Goal: Task Accomplishment & Management: Use online tool/utility

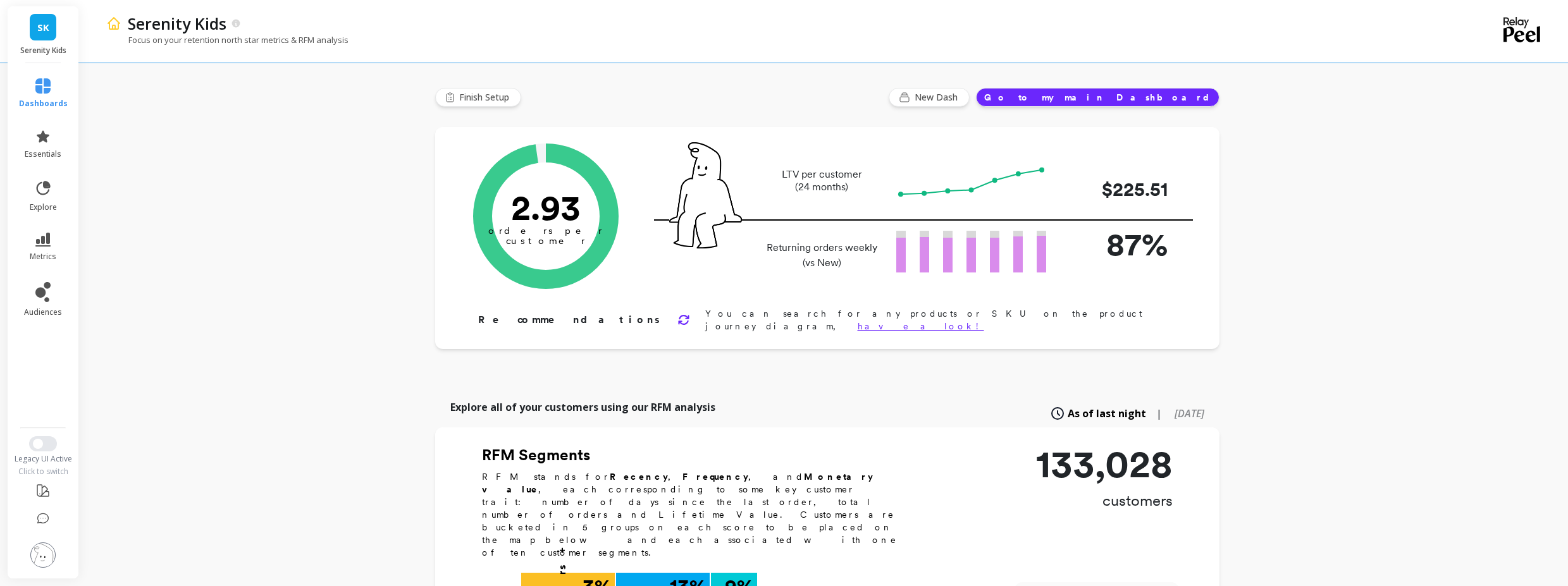
click at [51, 554] on img at bounding box center [42, 554] width 25 height 25
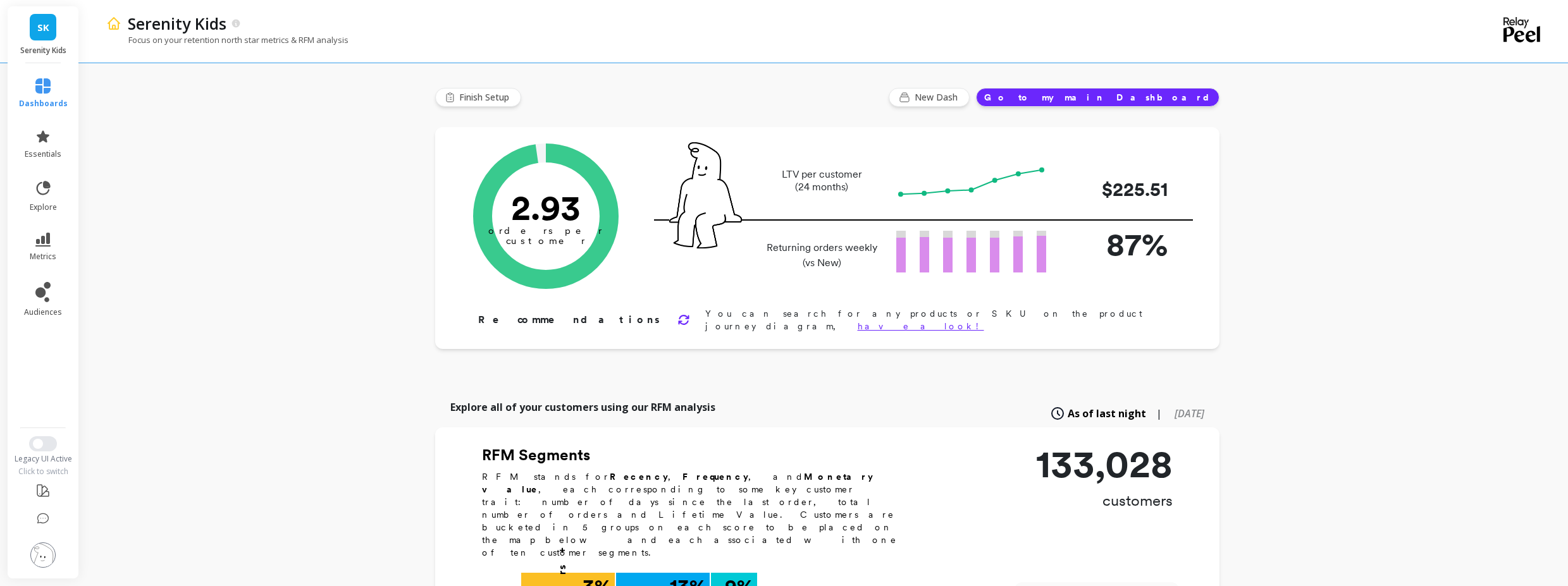
click at [56, 438] on div at bounding box center [43, 443] width 74 height 15
click at [54, 441] on button "Switch to New UI" at bounding box center [43, 443] width 28 height 15
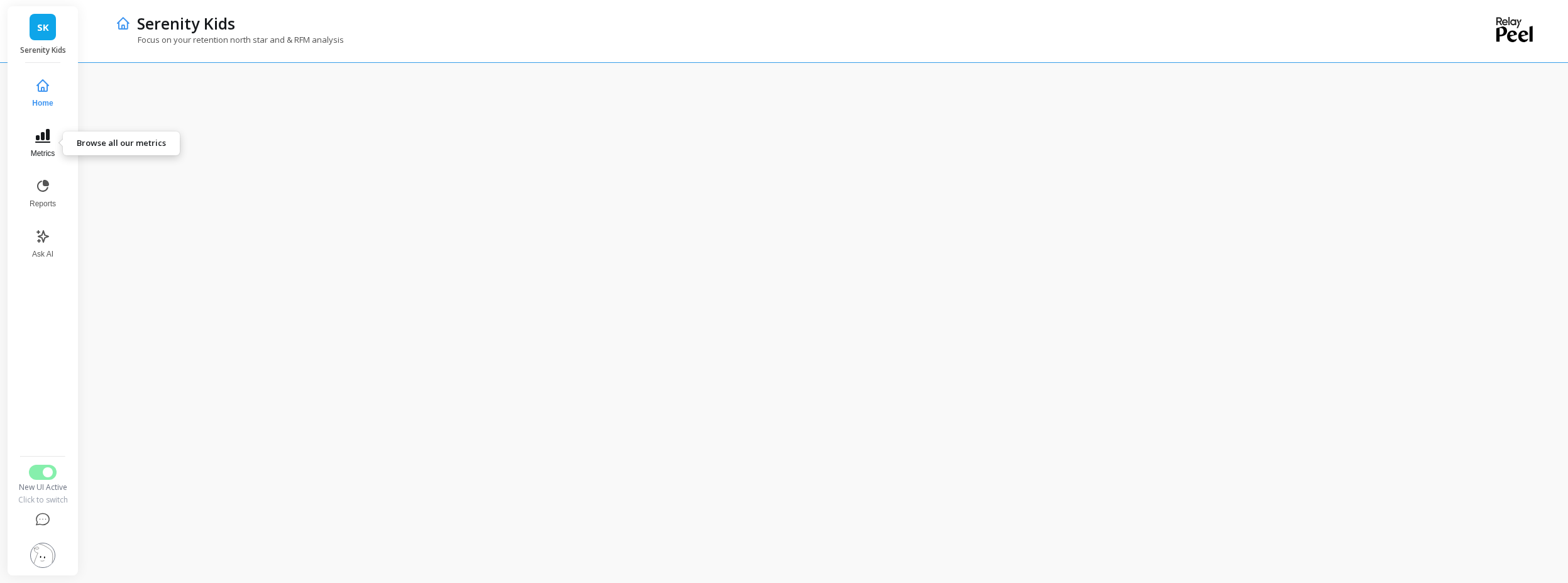
click at [52, 138] on button "Metrics" at bounding box center [42, 144] width 41 height 45
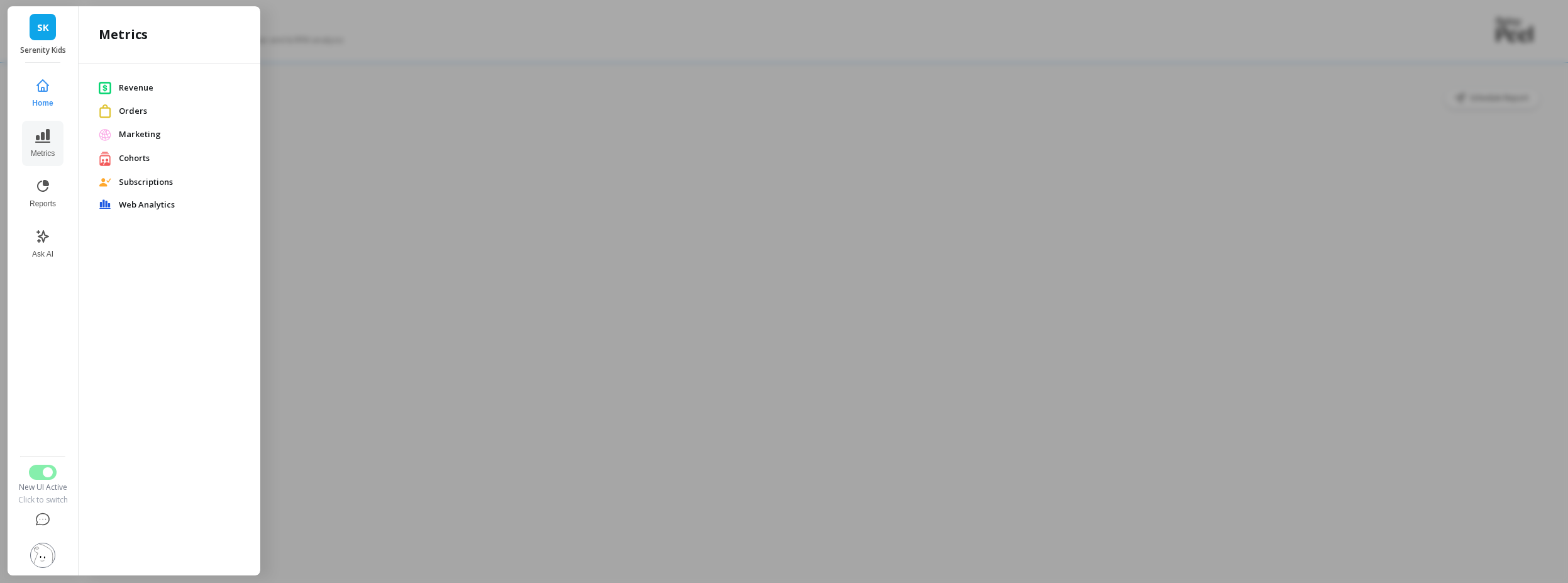
click at [141, 89] on span "Revenue" at bounding box center [179, 88] width 122 height 13
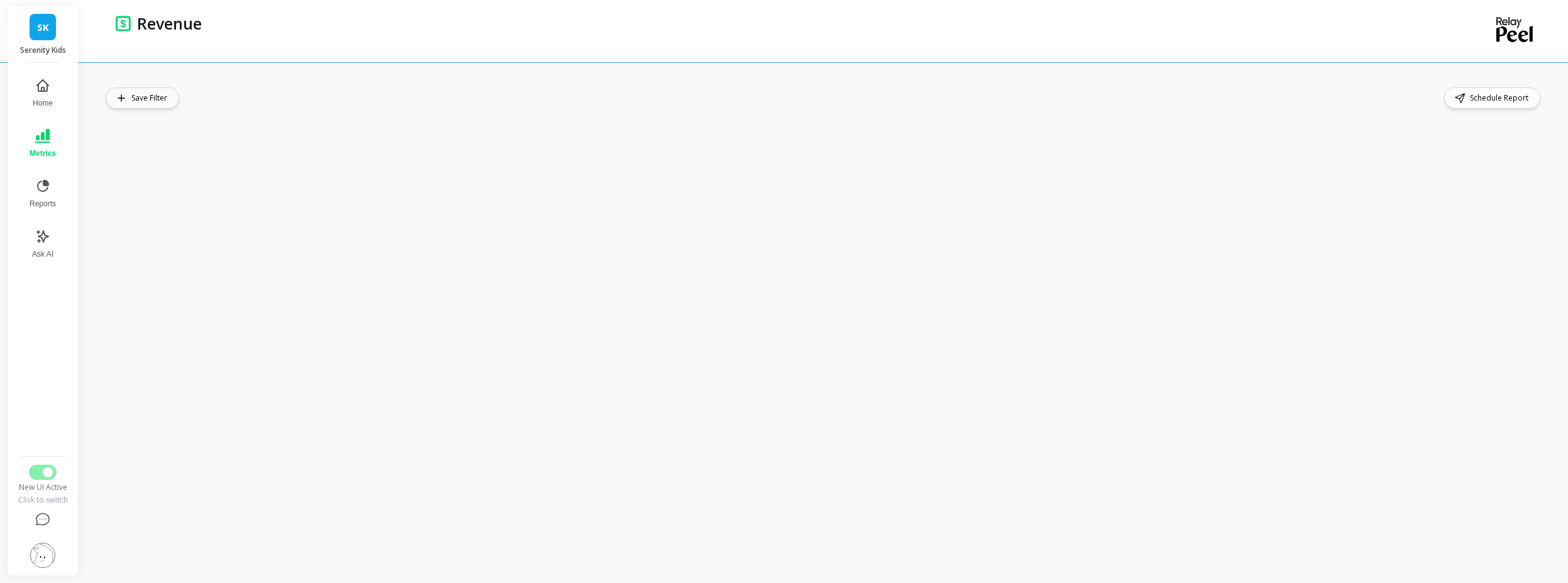
click at [140, 101] on span "Save Filter" at bounding box center [151, 98] width 40 height 13
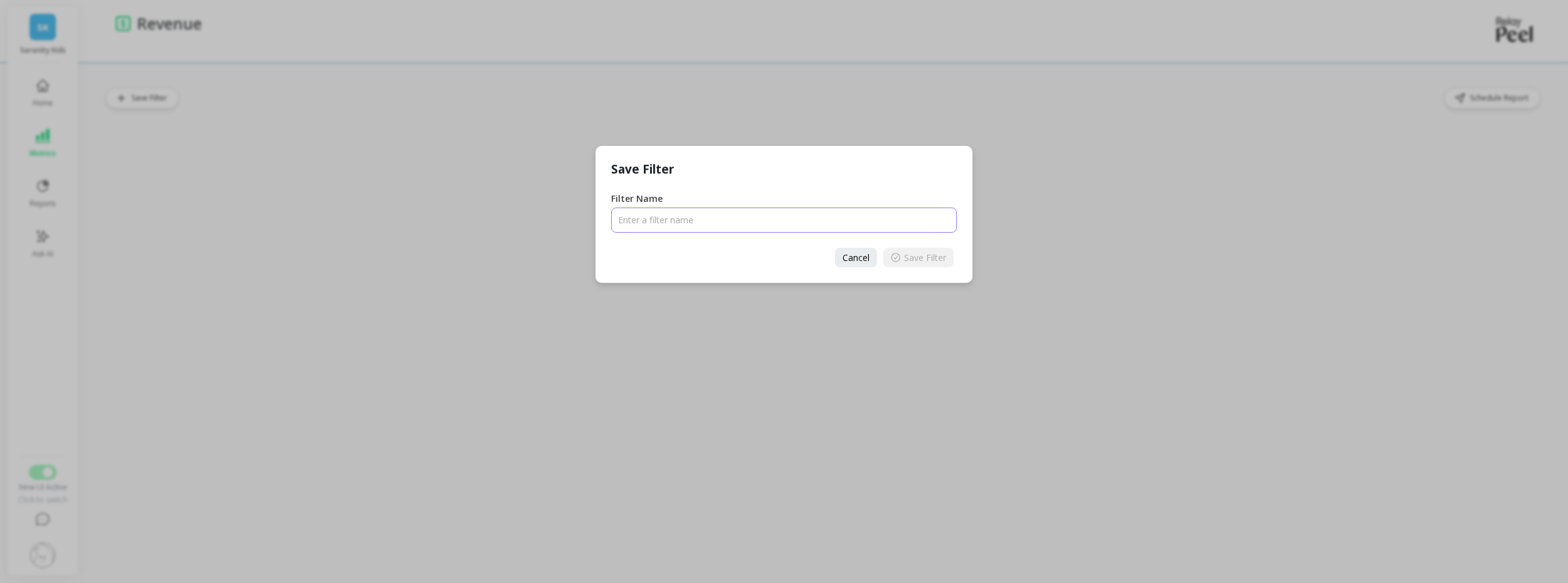
click at [651, 219] on input "Filter Name" at bounding box center [784, 219] width 346 height 25
click at [864, 252] on span "Cancel" at bounding box center [856, 257] width 27 height 12
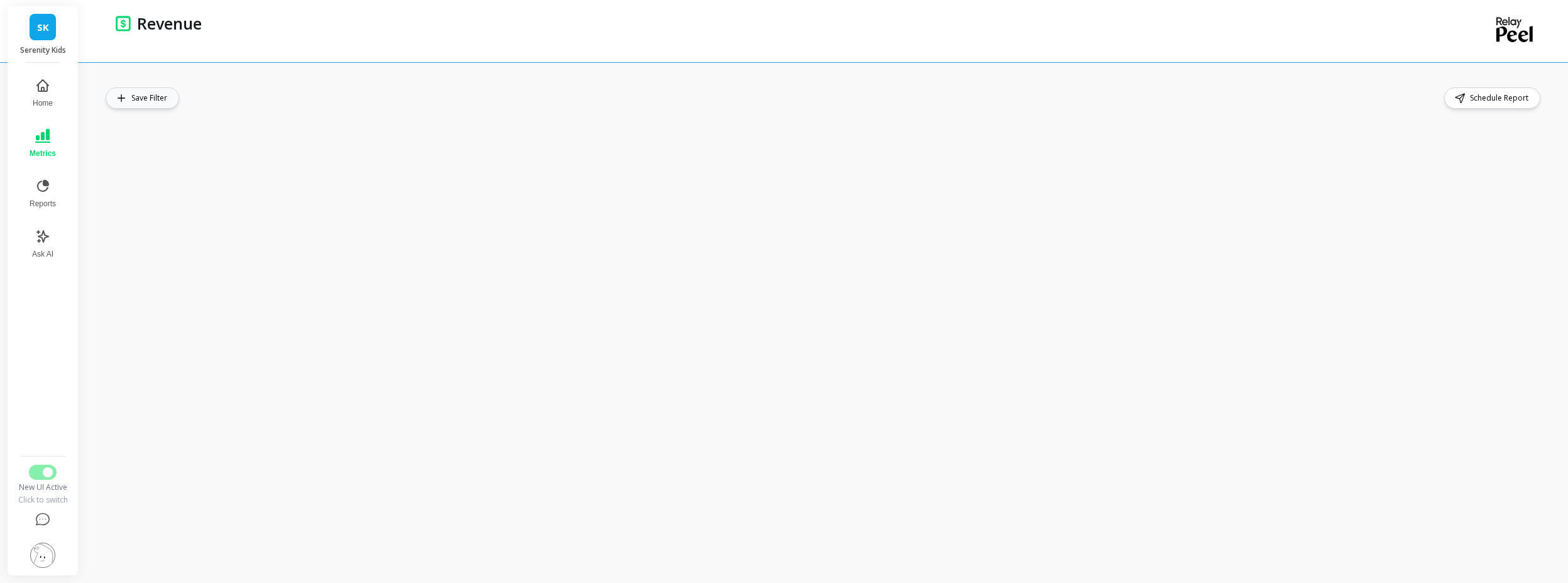
click at [152, 100] on span "Save Filter" at bounding box center [151, 98] width 40 height 13
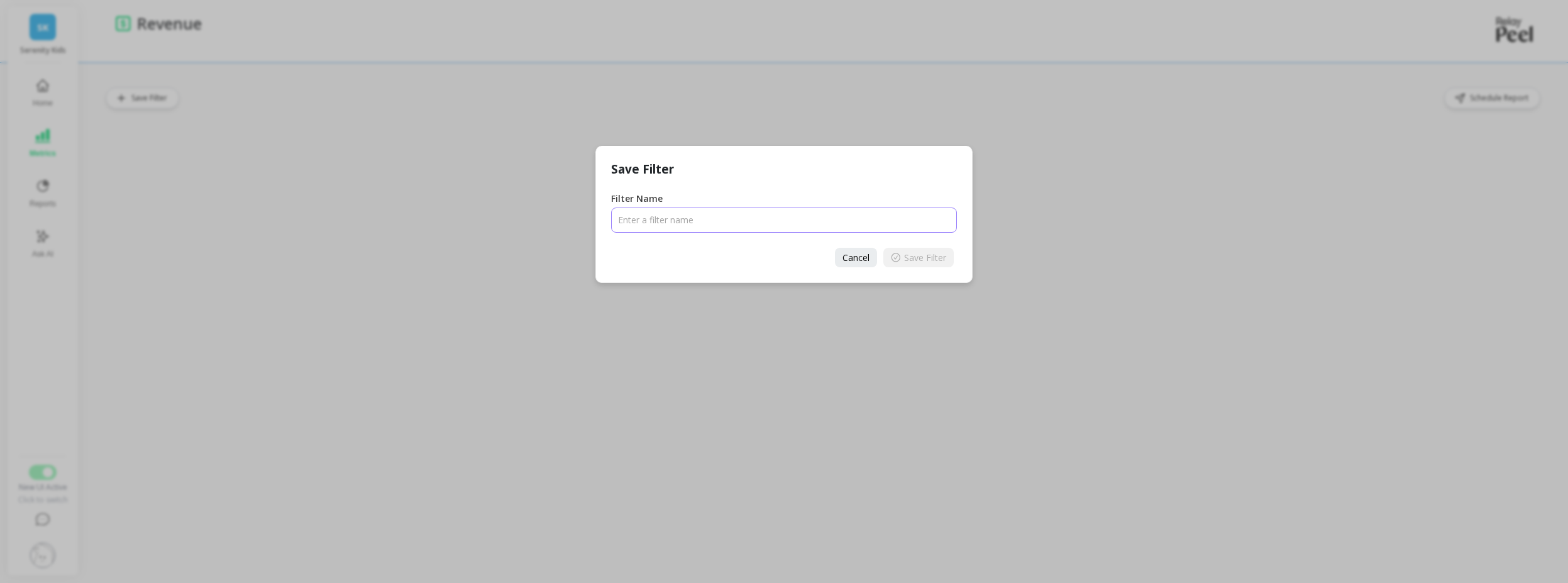
click at [676, 210] on input "Filter Name" at bounding box center [784, 219] width 346 height 25
type input "A2 Whole - Last 10 months"
click at [913, 261] on span "Save Filter" at bounding box center [925, 257] width 42 height 12
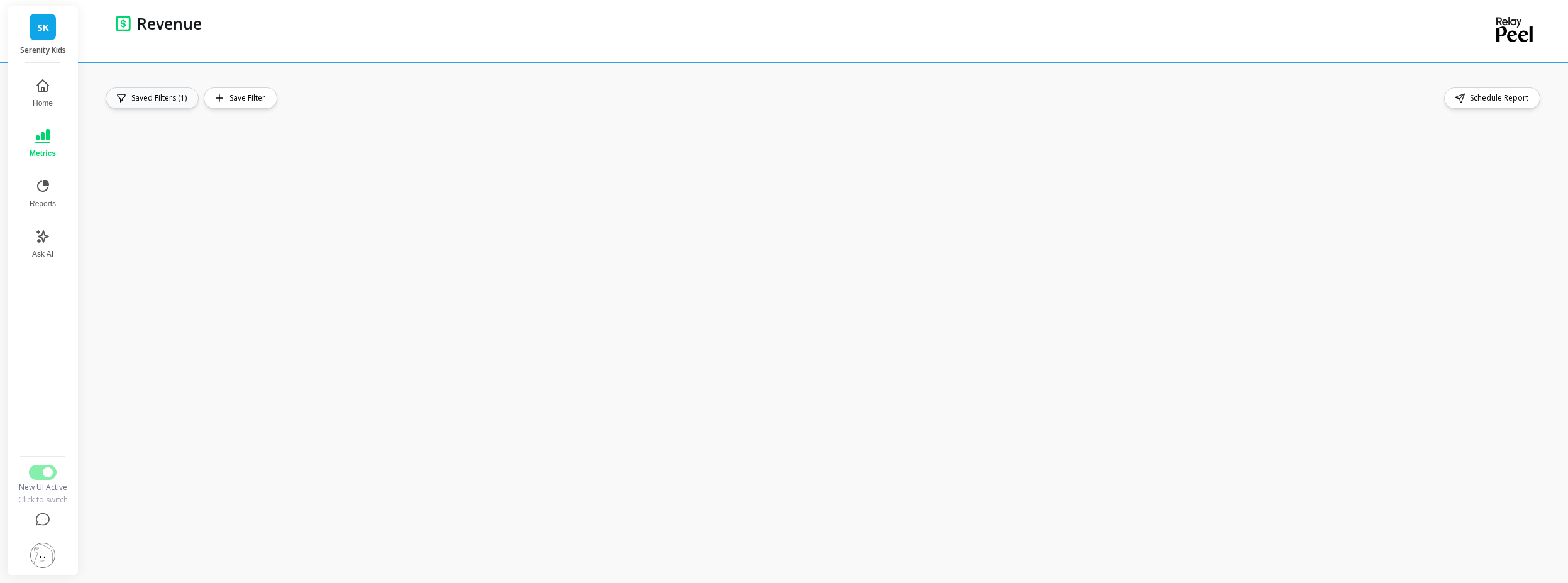
click at [147, 106] on button "Saved Filters (1)" at bounding box center [152, 98] width 93 height 22
click at [164, 129] on button "A2 Whole - Last 10 months" at bounding box center [165, 134] width 115 height 35
click at [176, 113] on div "Saved Filters (1) Save Filter Schedule Report" at bounding box center [824, 322] width 1437 height 470
click at [235, 96] on span "Save Filter" at bounding box center [249, 98] width 40 height 13
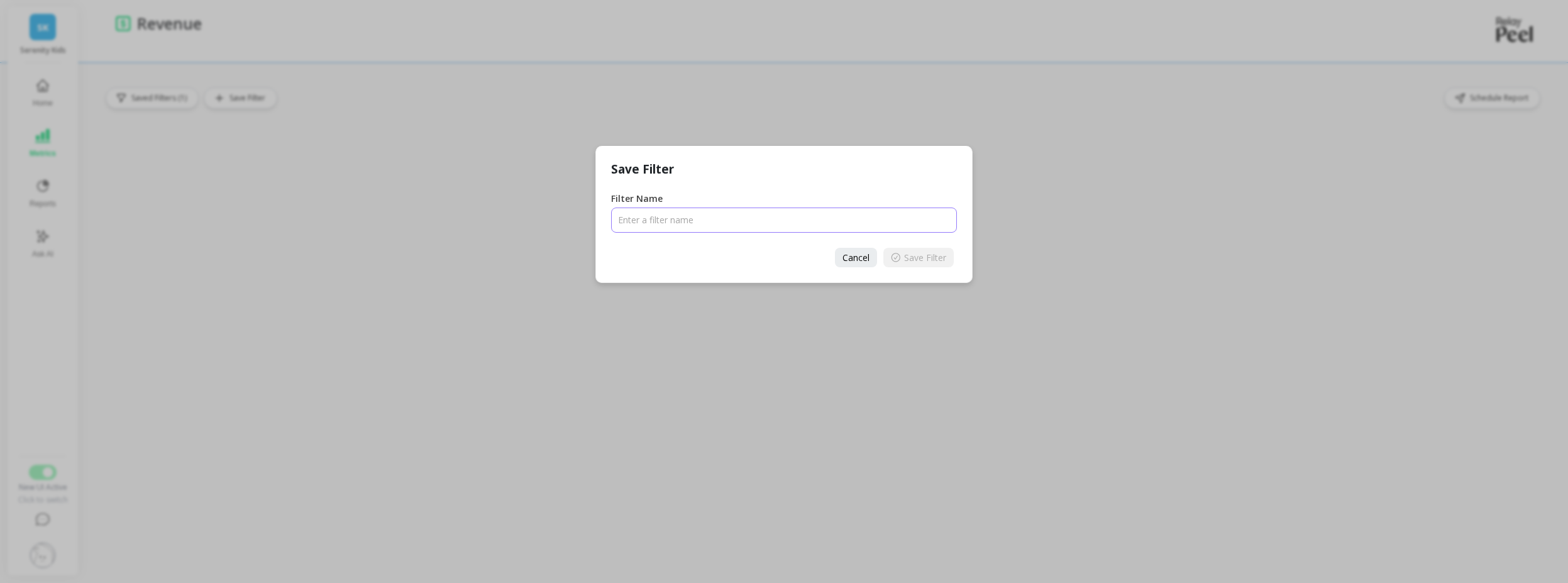
click at [693, 216] on input "Filter Name" at bounding box center [784, 219] width 346 height 25
click at [854, 254] on span "Cancel" at bounding box center [856, 257] width 27 height 12
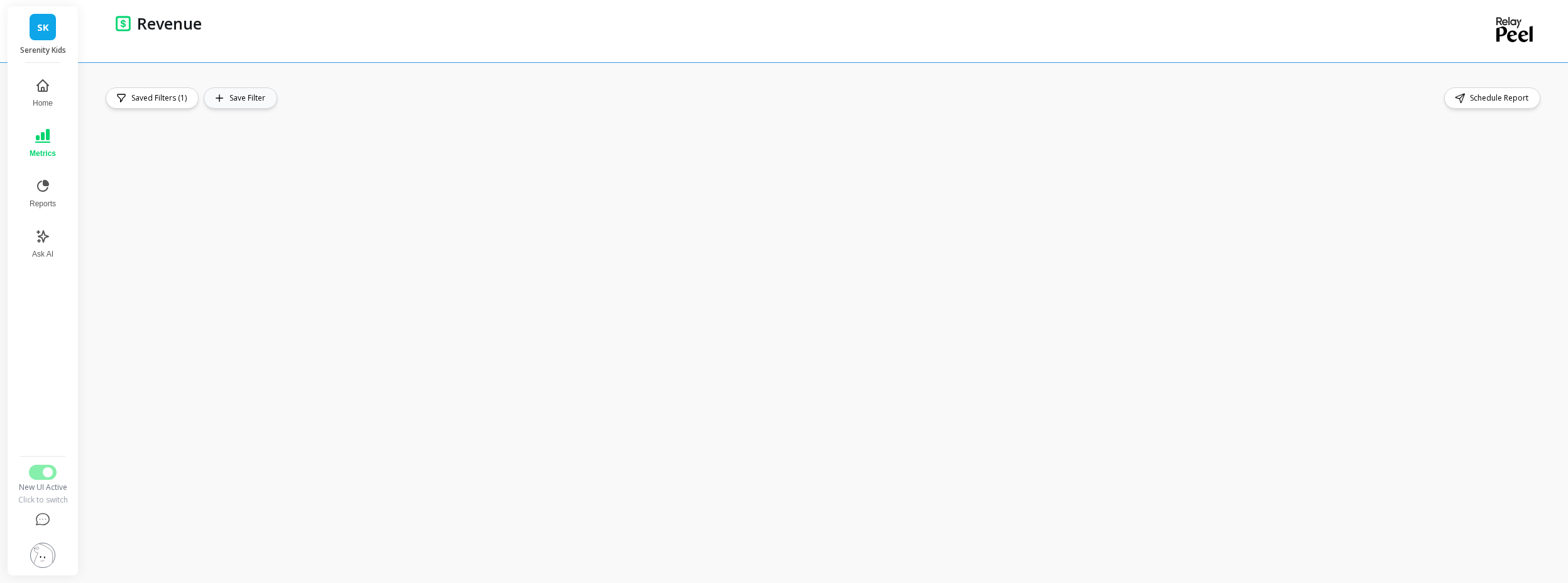
click at [256, 102] on span "Save Filter" at bounding box center [249, 98] width 40 height 13
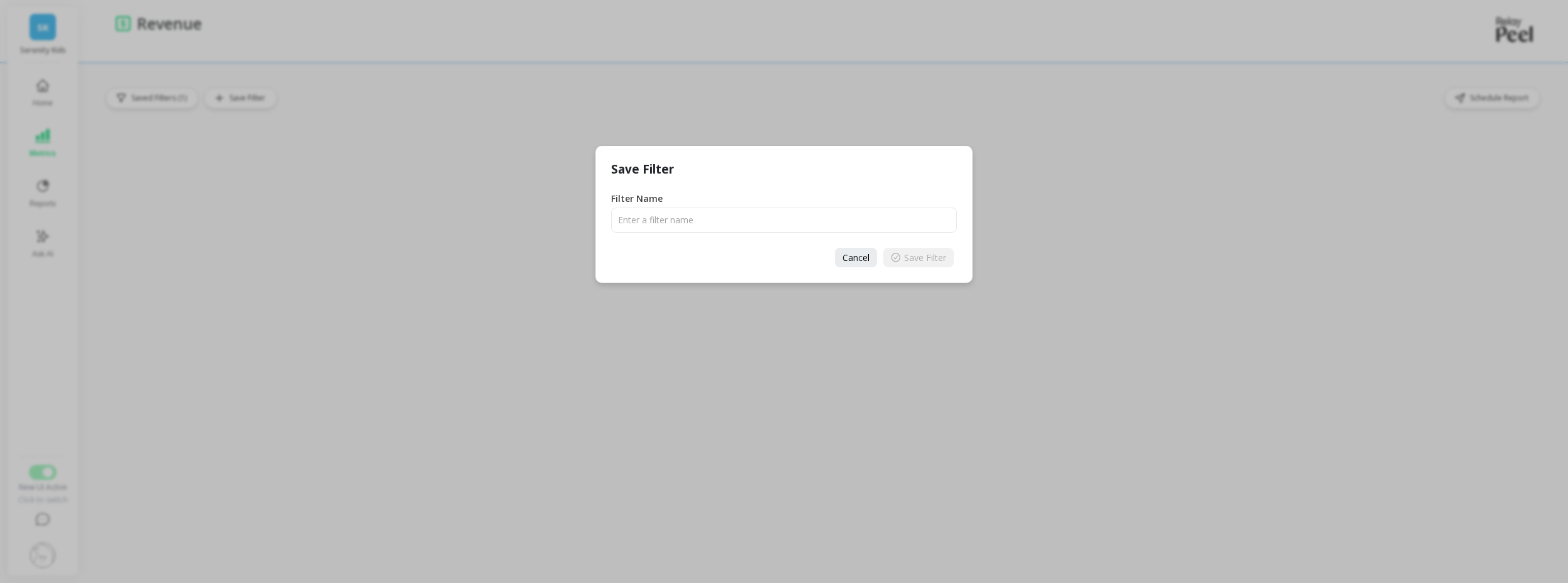
click at [745, 233] on div "Cancel Save Filter" at bounding box center [784, 258] width 376 height 50
click at [745, 223] on input "Filter Name" at bounding box center [784, 219] width 346 height 25
type input "4 Case Bundle"
click at [928, 248] on button "Save Filter" at bounding box center [918, 257] width 70 height 19
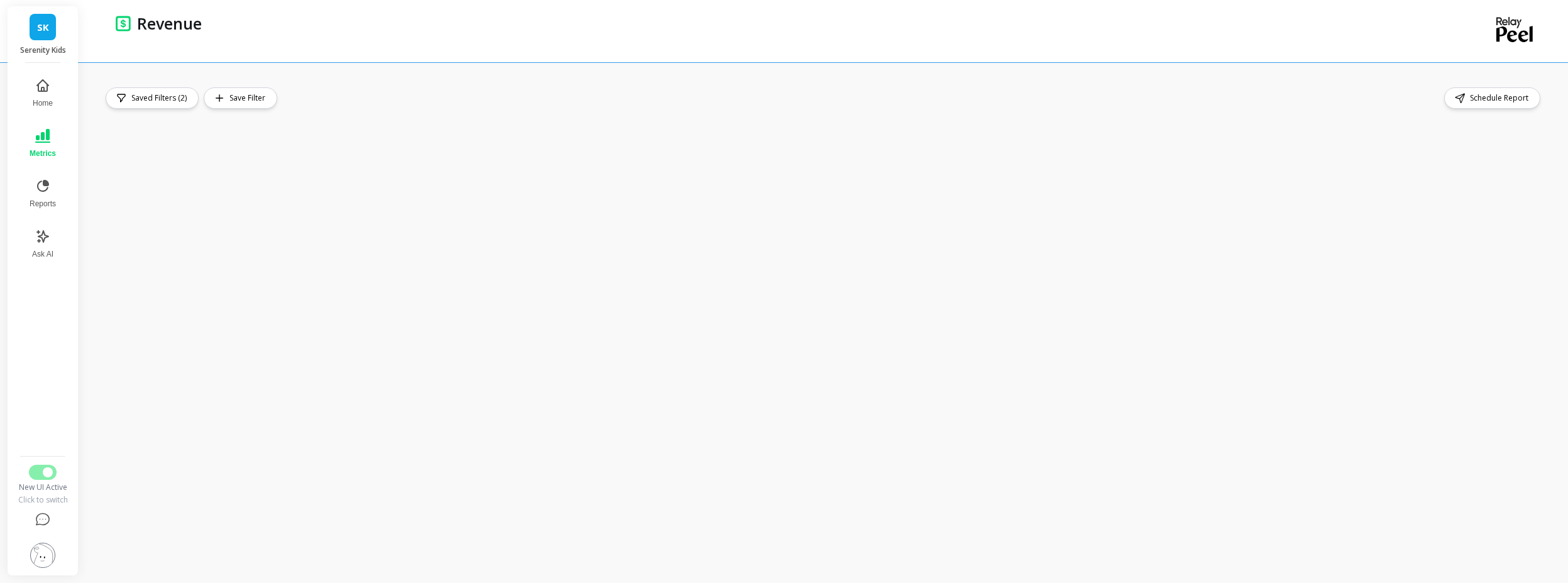
click at [332, 110] on div "Saved Filters (2) Save Filter Schedule Report" at bounding box center [824, 322] width 1437 height 470
click at [173, 102] on span "Saved Filters (2)" at bounding box center [160, 98] width 59 height 13
click at [437, 96] on div "Saved Filters (2) A2 Whole - Last 10 months 4 Case Bundle Save Filter Schedule …" at bounding box center [824, 98] width 1437 height 22
